Goal: Information Seeking & Learning: Learn about a topic

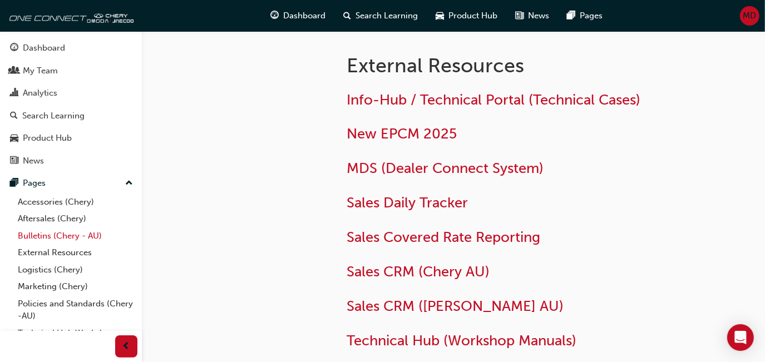
click at [54, 234] on link "Bulletins (Chery - AU)" at bounding box center [75, 236] width 124 height 17
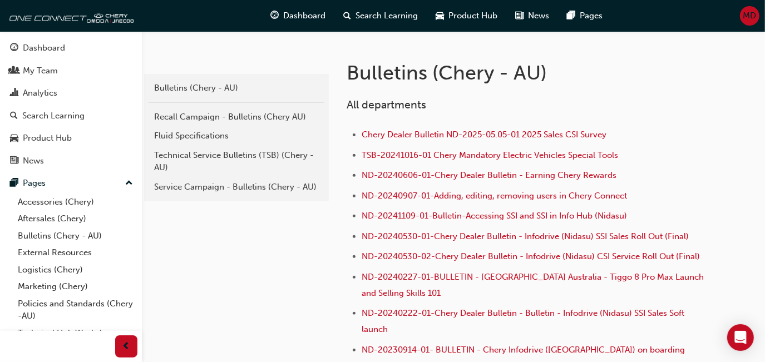
scroll to position [207, 0]
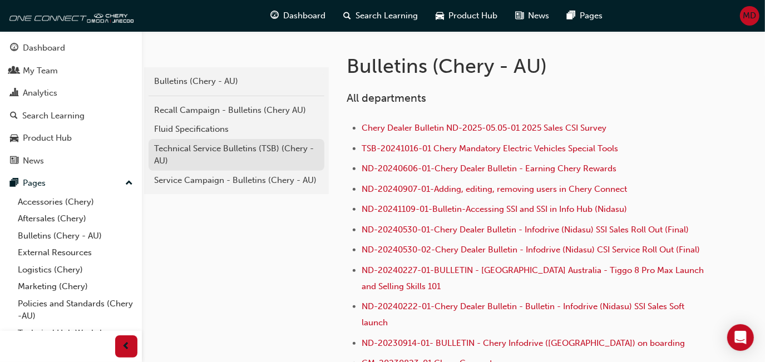
click at [264, 142] on div "Technical Service Bulletins (TSB) (Chery - AU)" at bounding box center [236, 154] width 165 height 25
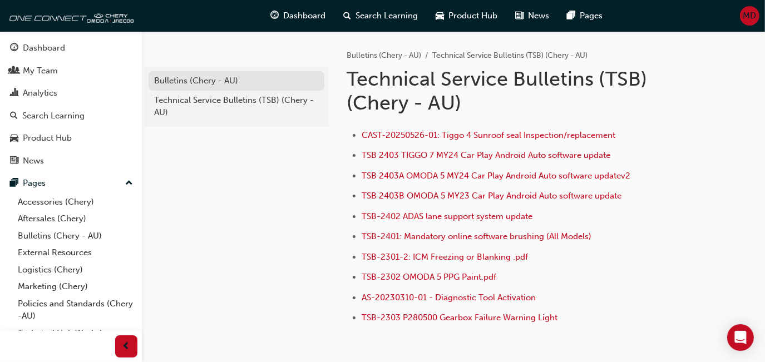
click at [189, 86] on div "Bulletins (Chery - AU)" at bounding box center [236, 81] width 165 height 13
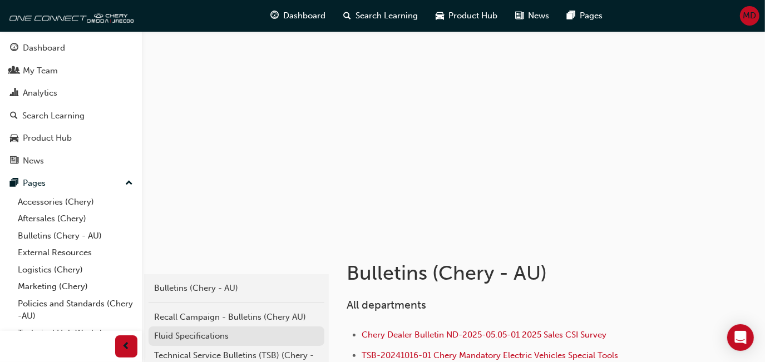
click at [222, 333] on div "Fluid Specifications" at bounding box center [236, 336] width 165 height 13
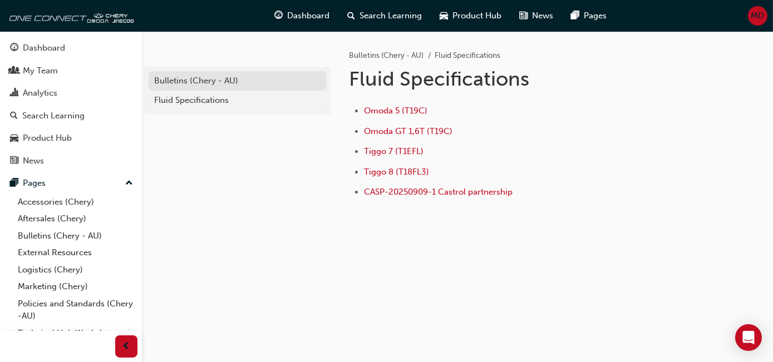
click at [209, 84] on div "Bulletins (Chery - AU)" at bounding box center [237, 81] width 167 height 13
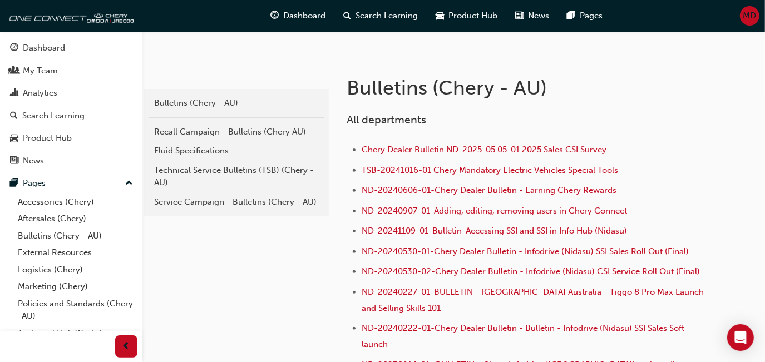
scroll to position [183, 0]
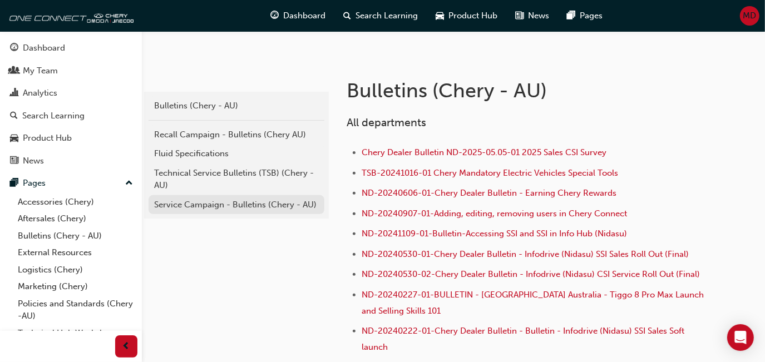
click at [205, 211] on link "Service Campaign - Bulletins (Chery - AU)" at bounding box center [237, 204] width 176 height 19
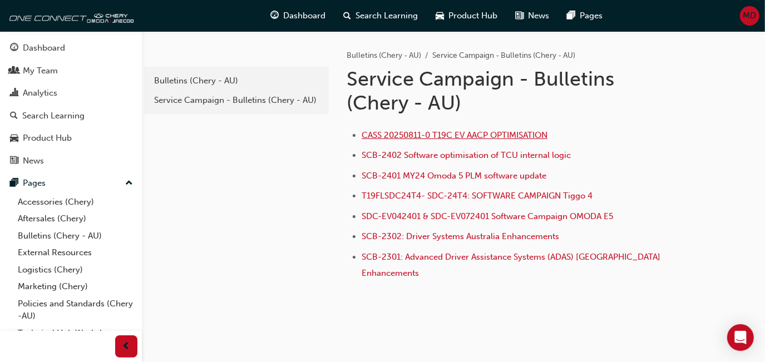
click at [409, 134] on span "CASS 20250811-0 T19C EV AACP OPTIMISATION" at bounding box center [455, 135] width 186 height 10
